Goal: Browse casually

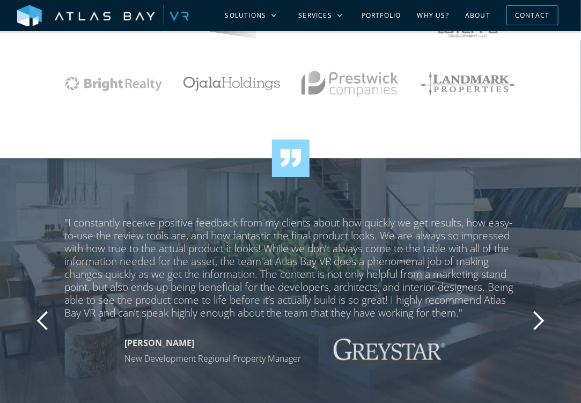
scroll to position [1445, 0]
